Goal: Find specific page/section: Find specific page/section

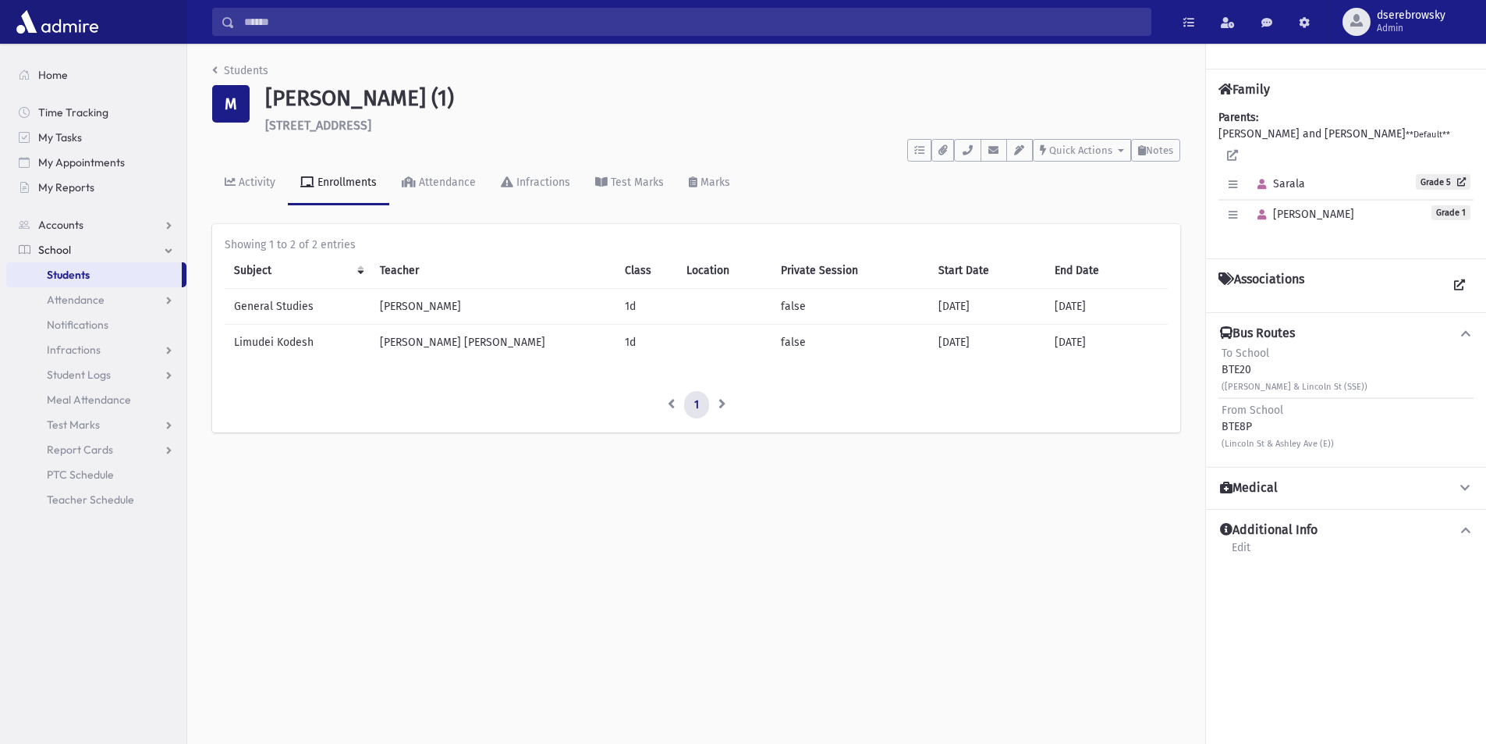
click at [119, 273] on link "Students" at bounding box center [94, 274] width 176 height 25
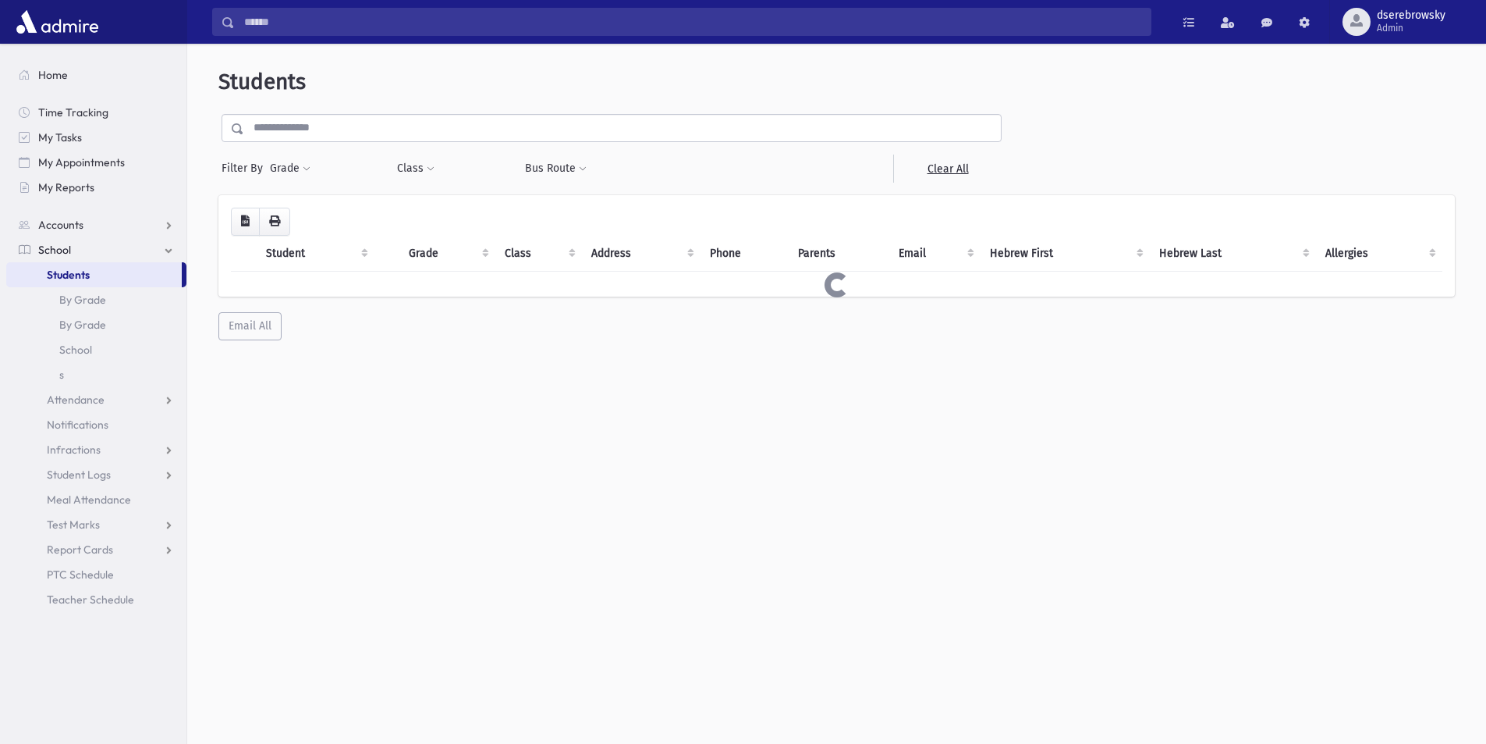
click at [293, 128] on input "text" at bounding box center [622, 128] width 757 height 28
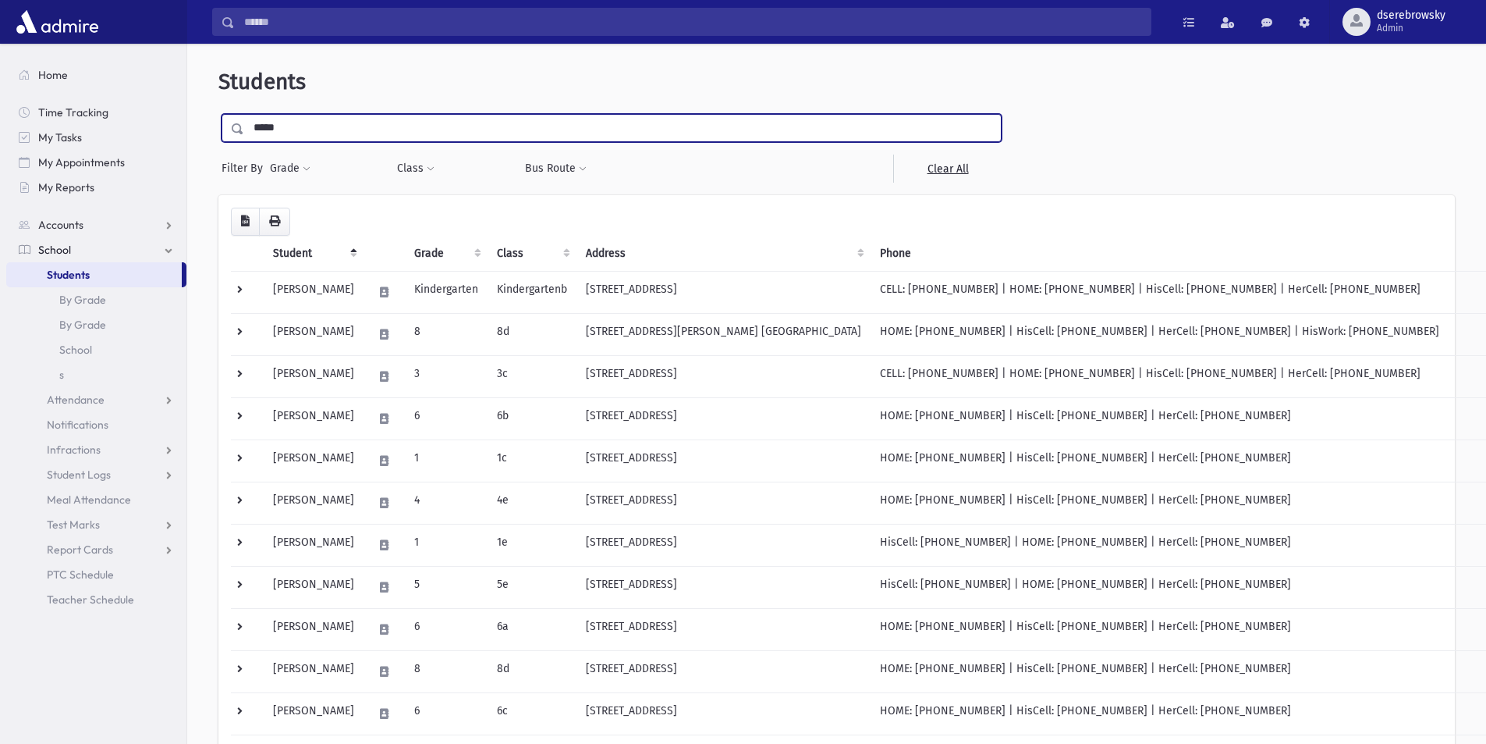
type input "*****"
click at [218, 114] on input "submit" at bounding box center [240, 124] width 44 height 21
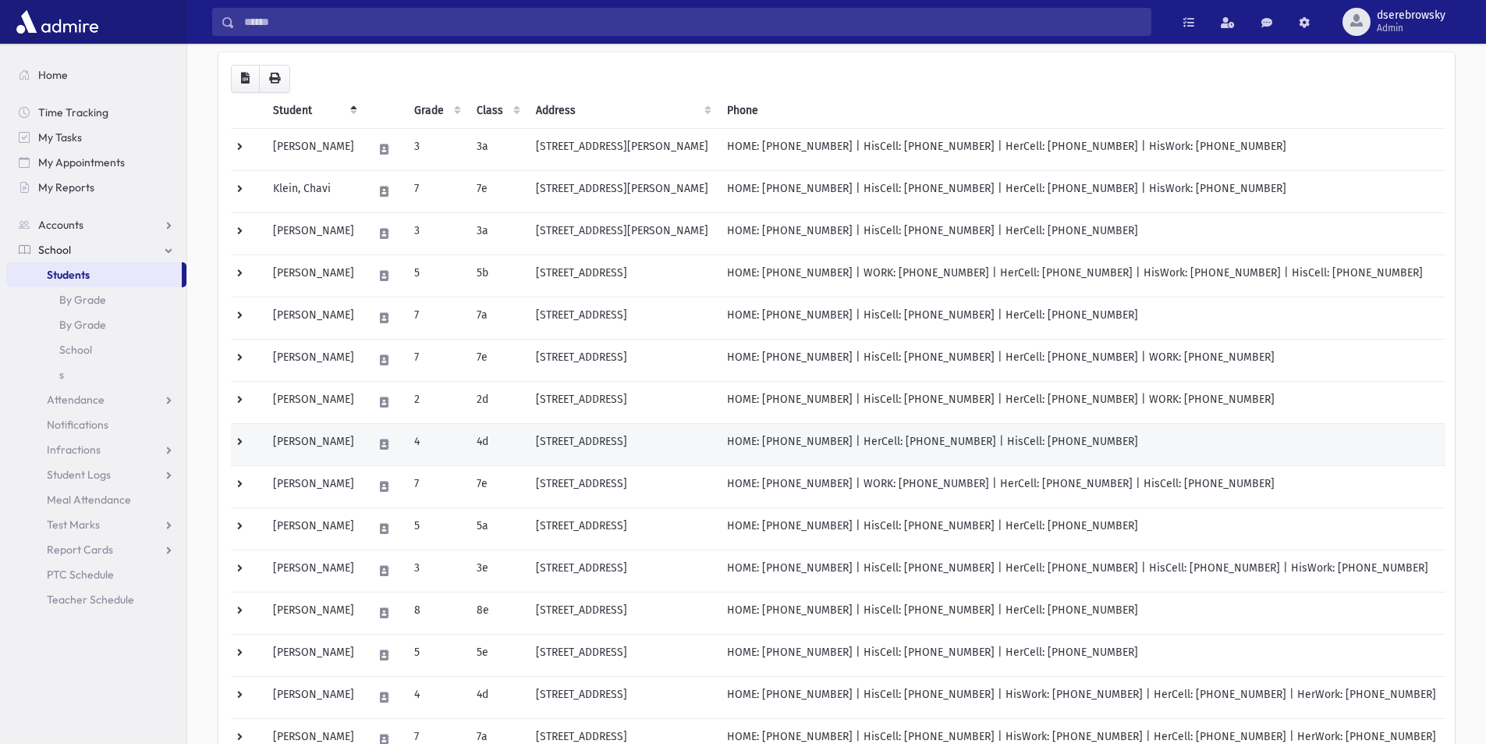
scroll to position [328, 0]
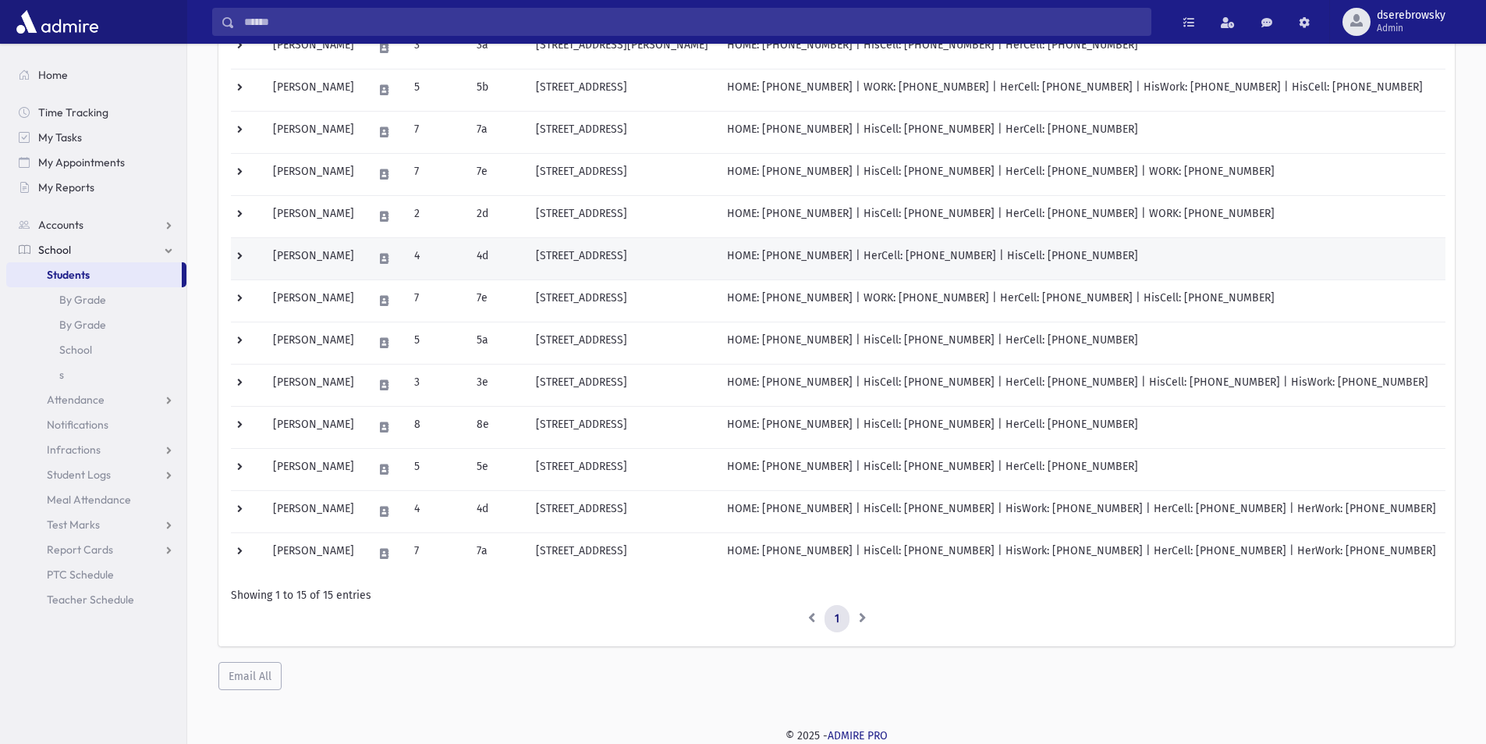
click at [507, 253] on td "4d" at bounding box center [496, 258] width 59 height 42
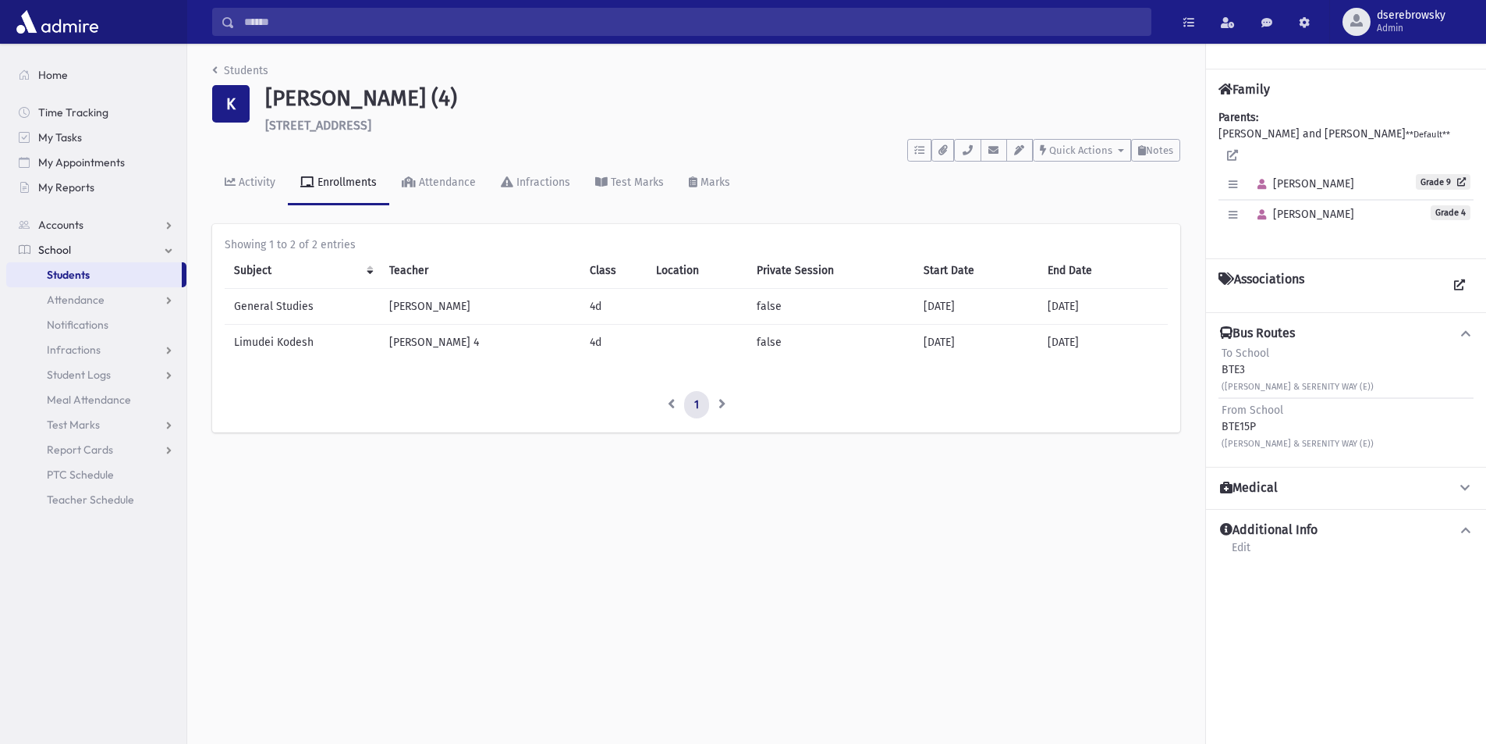
click at [1255, 410] on div "From School BTE15P (Drake Rd & SERENITY WAY (E))" at bounding box center [1298, 426] width 152 height 49
